Goal: Communication & Community: Answer question/provide support

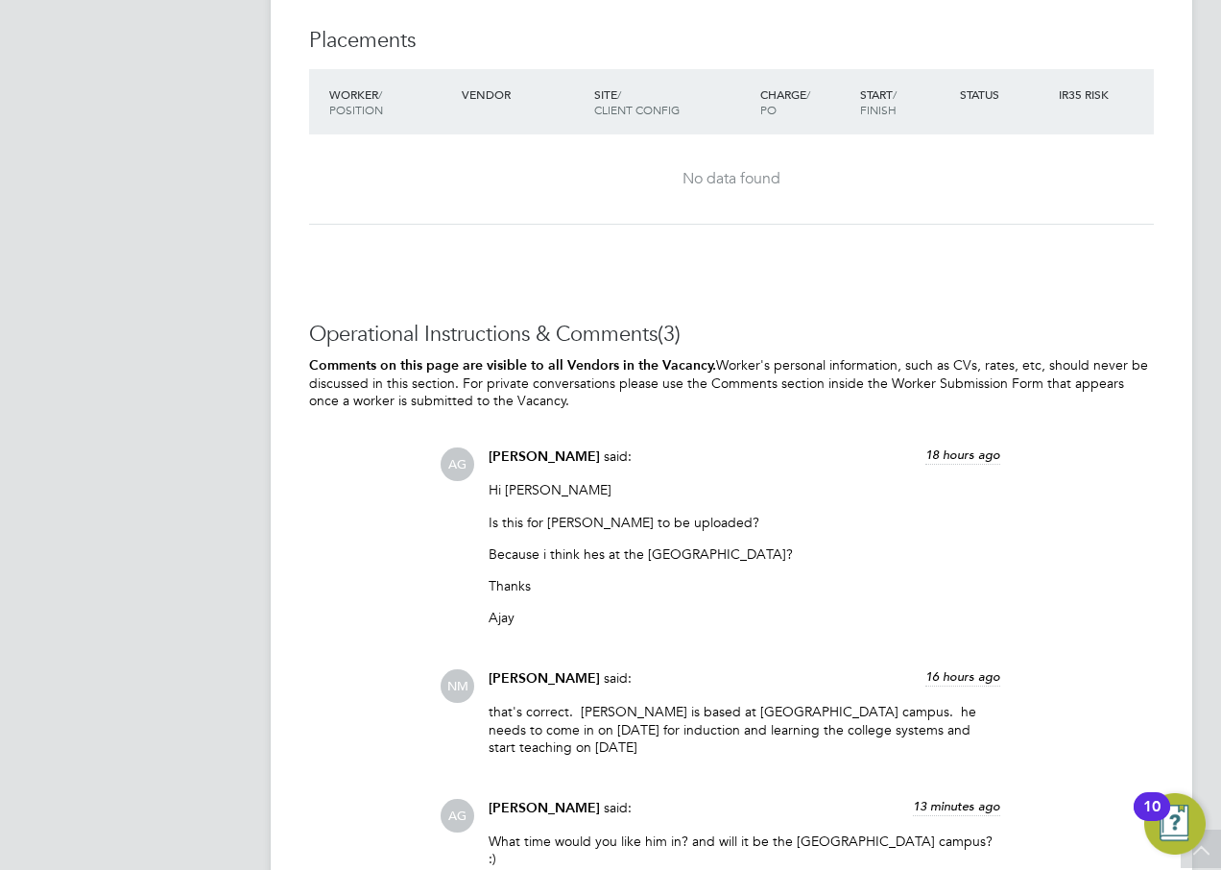
scroll to position [5746, 0]
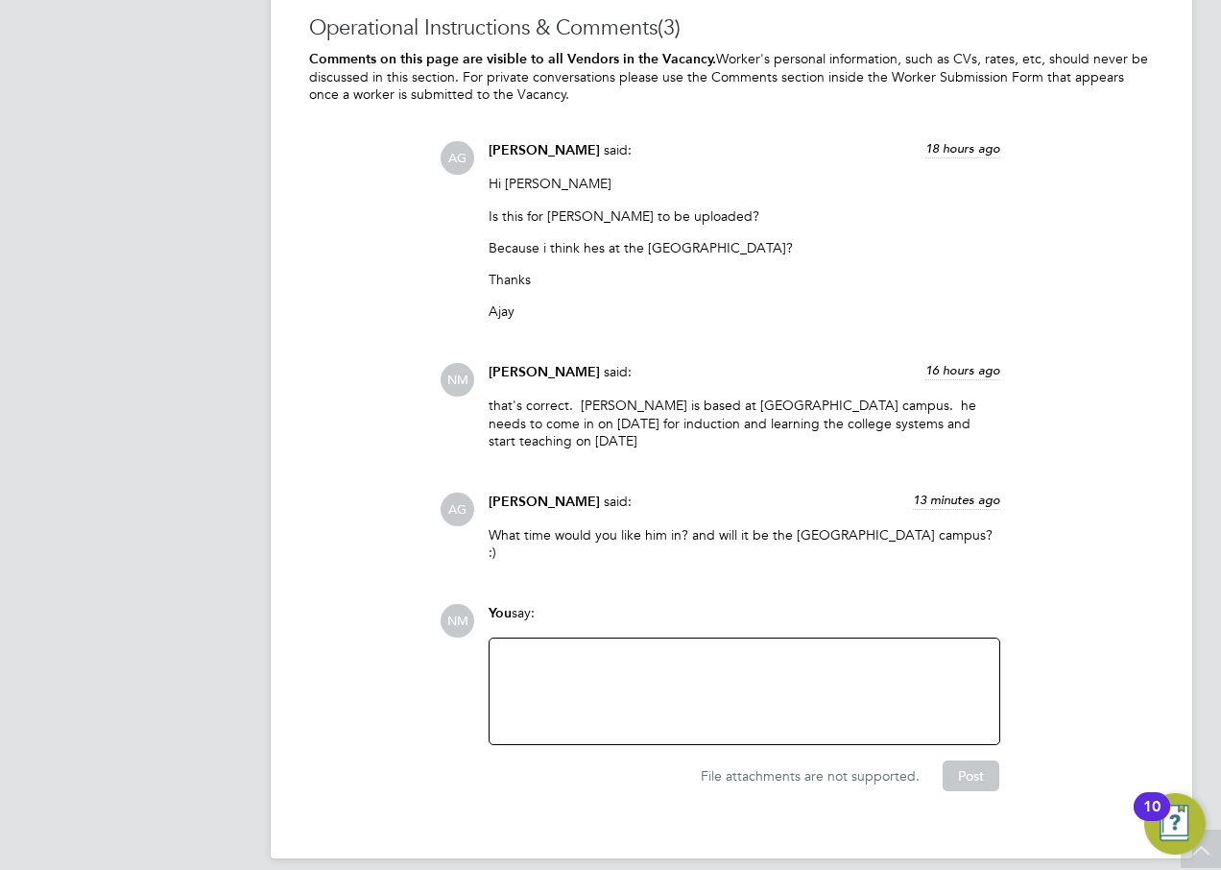
click at [541, 650] on div at bounding box center [744, 691] width 487 height 83
click at [506, 650] on div "Hi, please ask him to be there at 9am. this is the address: [STREET_ADDRESS]" at bounding box center [744, 691] width 487 height 83
click at [505, 667] on p "[STREET_ADDRESS]" at bounding box center [744, 684] width 487 height 35
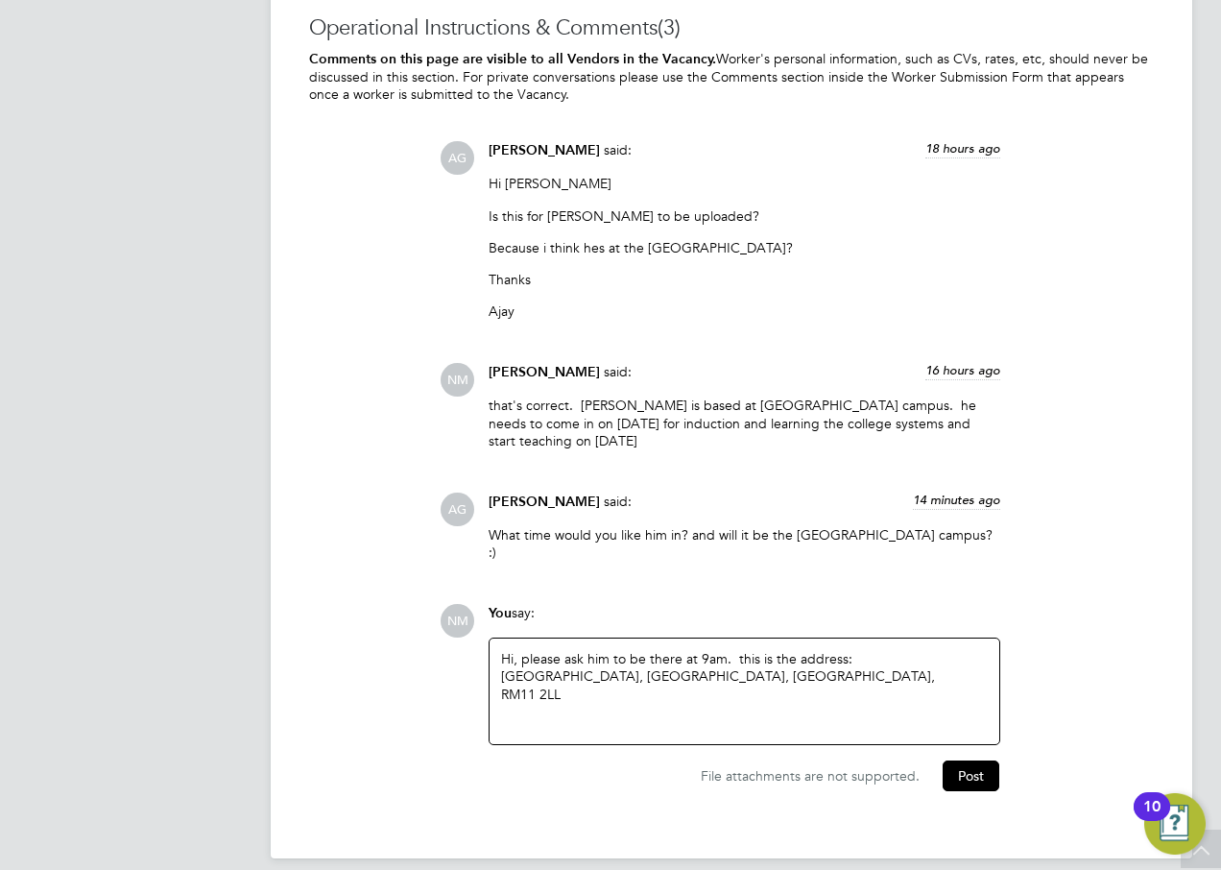
click at [725, 650] on div "Hi, please ask him to be there at 9am. this is the address: [STREET_ADDRESS]" at bounding box center [744, 691] width 487 height 83
click at [956, 760] on button "Post" at bounding box center [971, 775] width 57 height 31
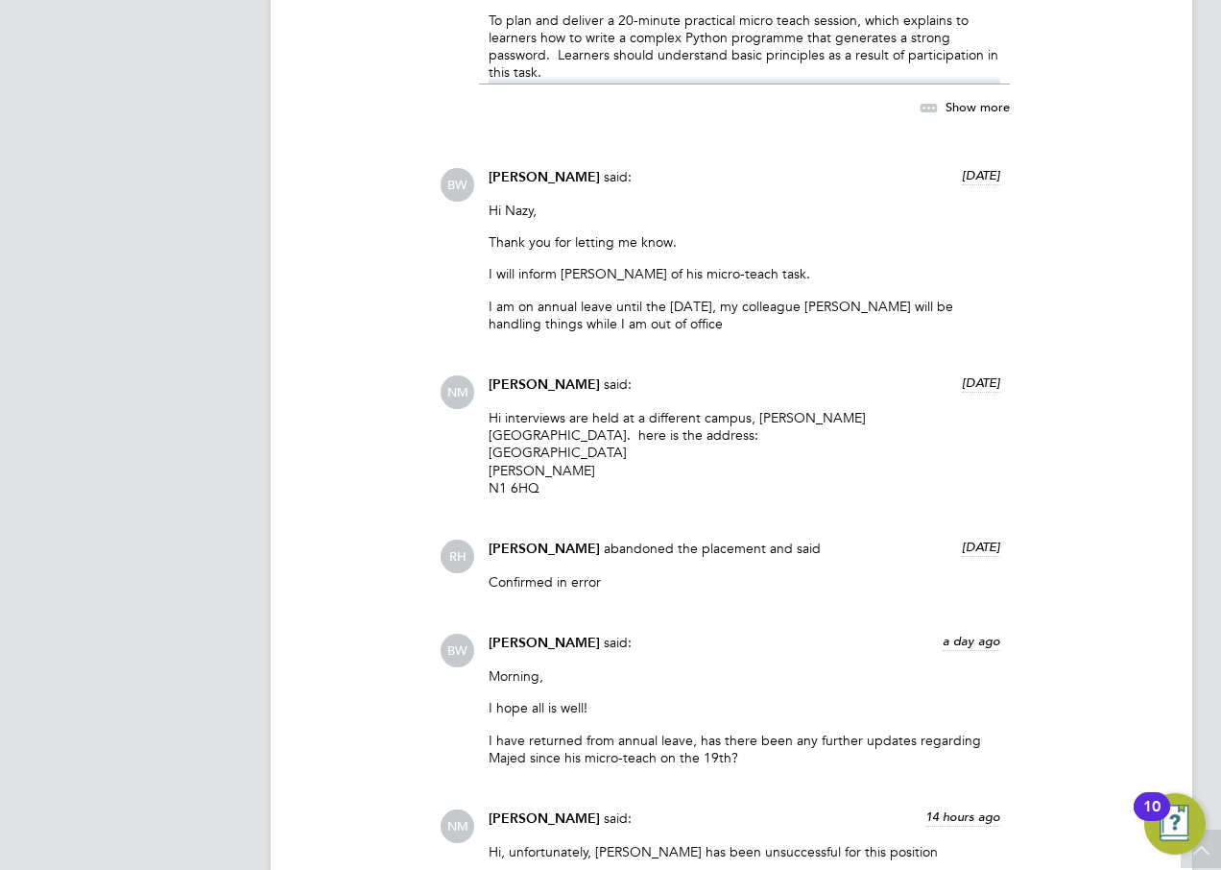
scroll to position [3148, 0]
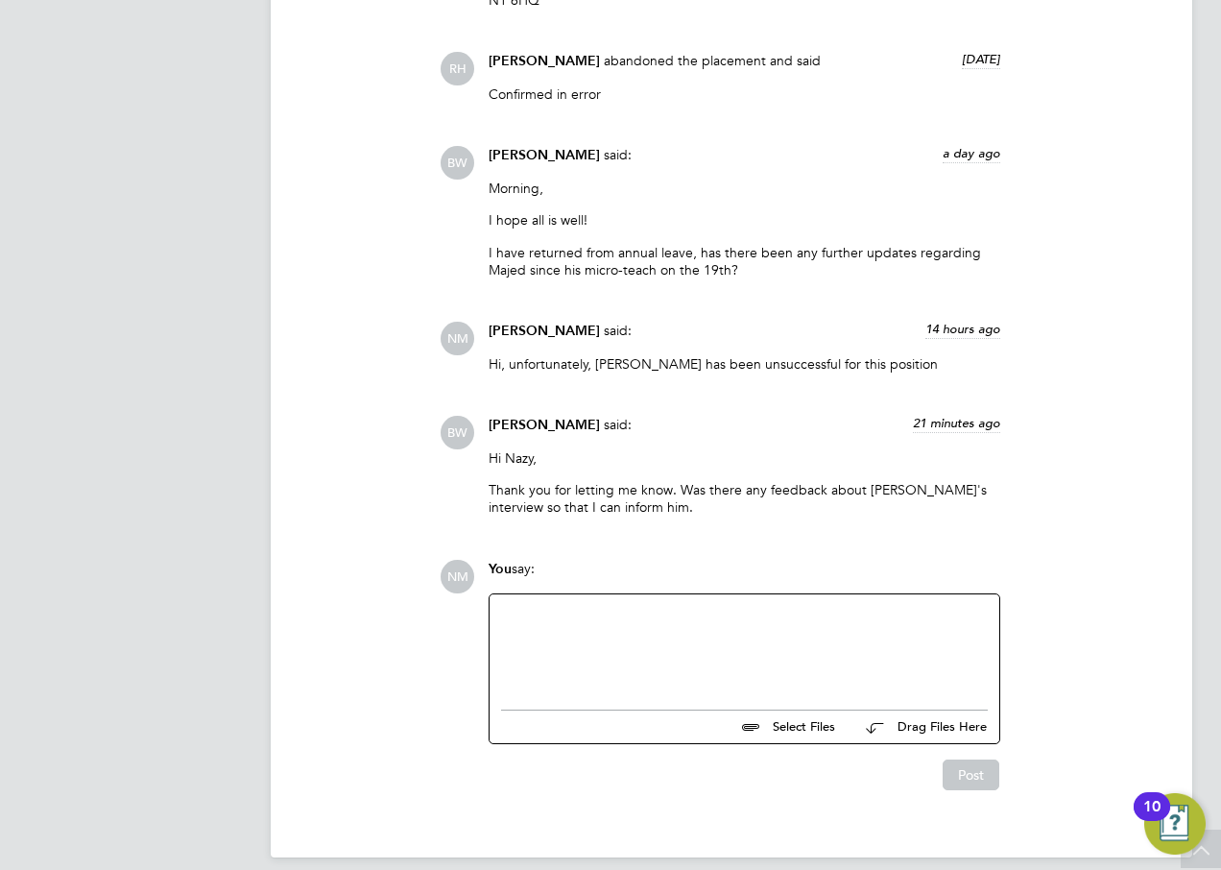
click at [530, 606] on div at bounding box center [744, 647] width 487 height 83
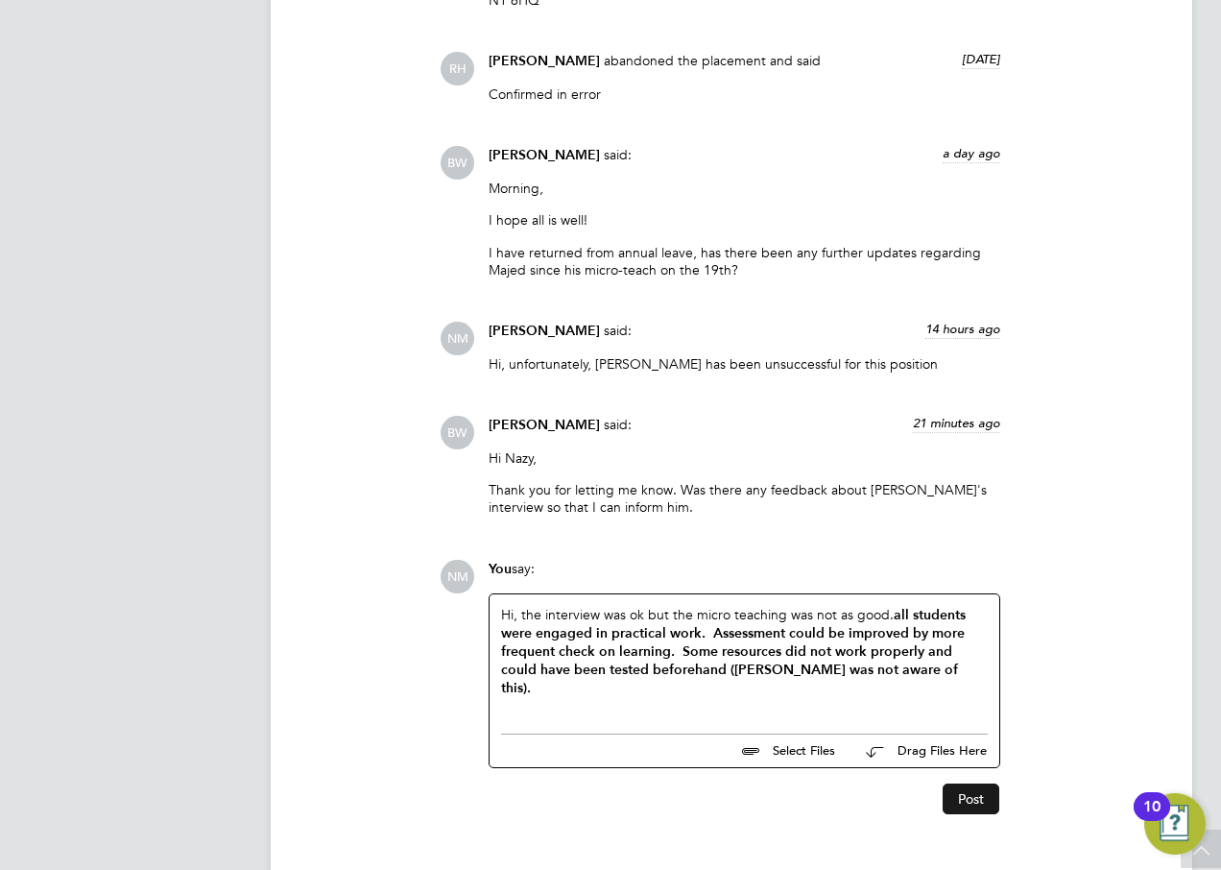
click at [975, 783] on button "Post" at bounding box center [971, 798] width 57 height 31
